Goal: Task Accomplishment & Management: Manage account settings

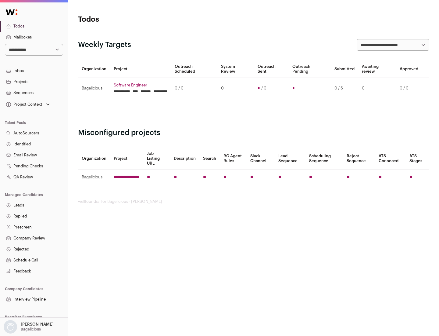
click at [34, 81] on link "Projects" at bounding box center [34, 81] width 68 height 11
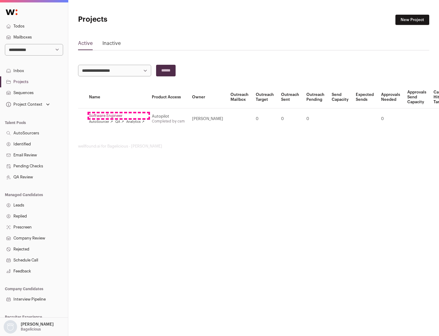
click at [119, 116] on link "Software Engineer" at bounding box center [117, 115] width 56 height 5
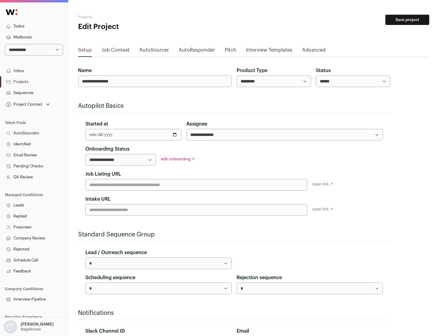
click at [408, 20] on button "Save project" at bounding box center [408, 20] width 44 height 10
